Goal: Ask a question

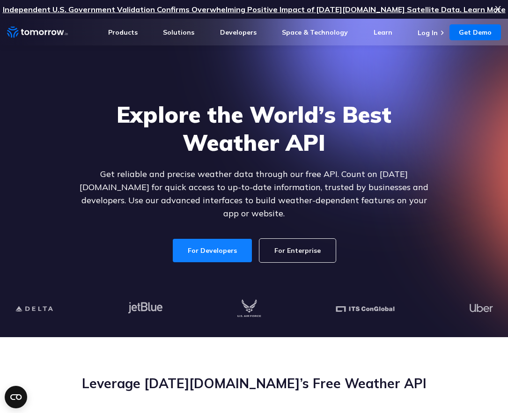
click at [204, 243] on link "For Developers" at bounding box center [212, 250] width 79 height 23
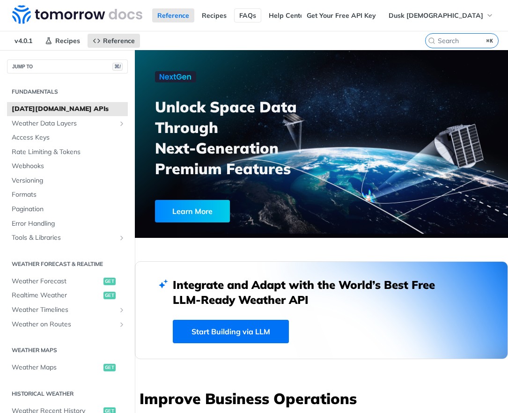
click at [250, 13] on link "FAQs" at bounding box center [247, 15] width 27 height 14
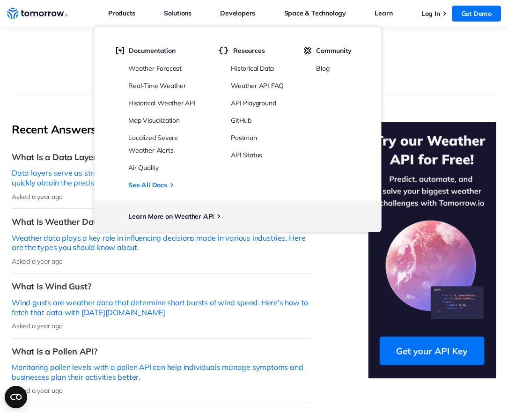
scroll to position [11, 0]
